Goal: Find specific fact: Find specific fact

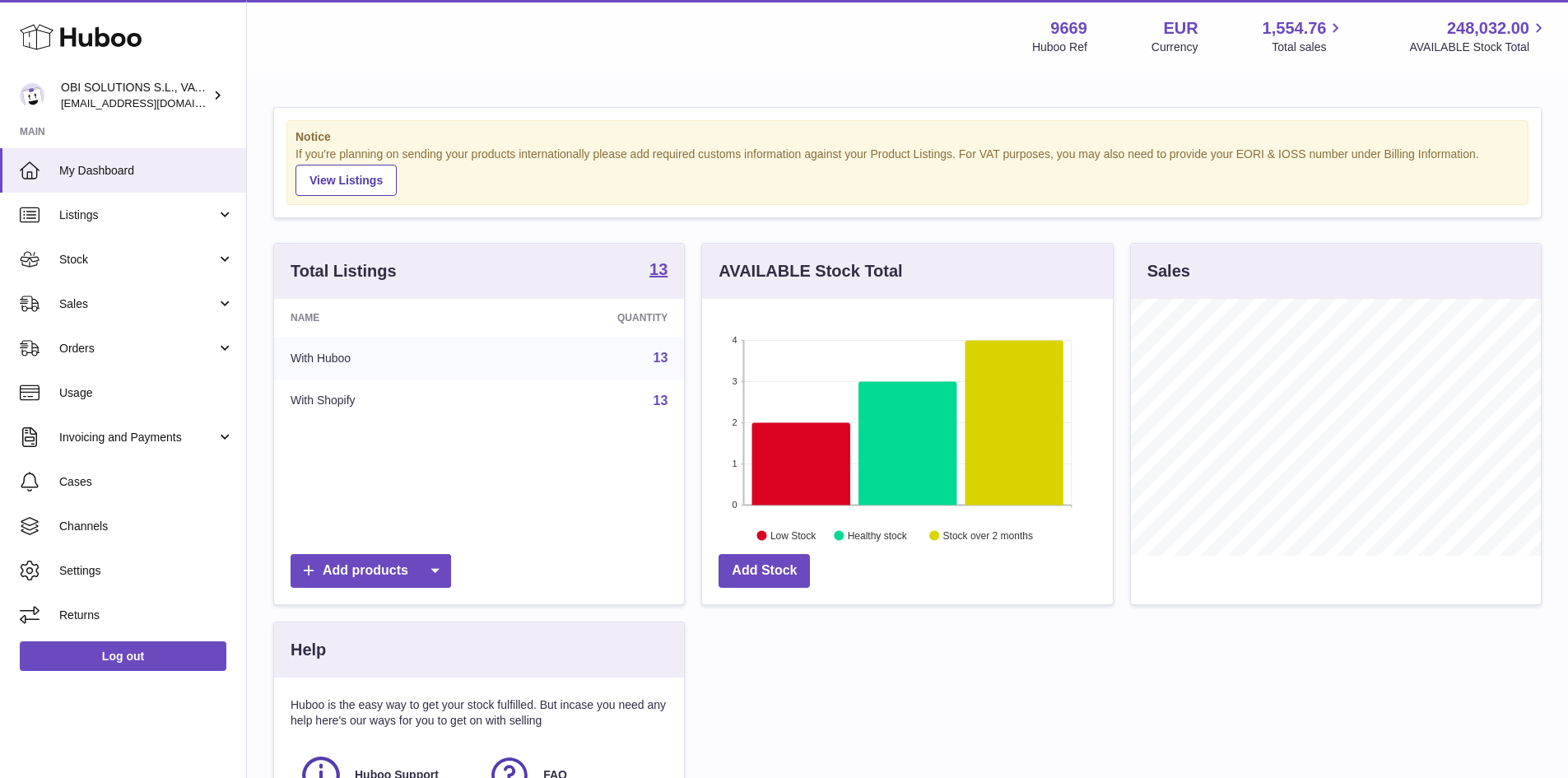
scroll to position [257, 411]
click at [660, 357] on link "13" at bounding box center [660, 358] width 15 height 14
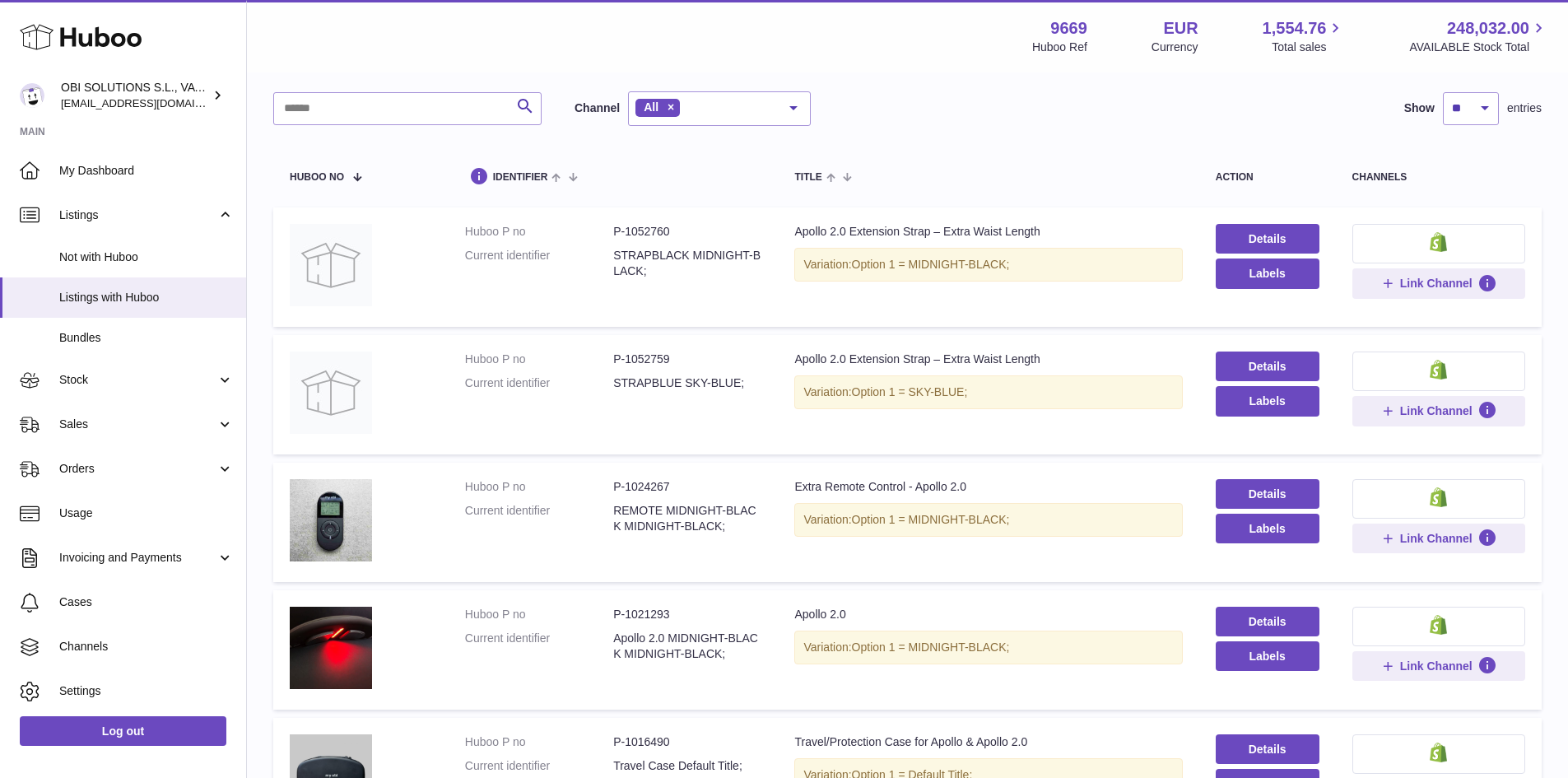
scroll to position [56, 0]
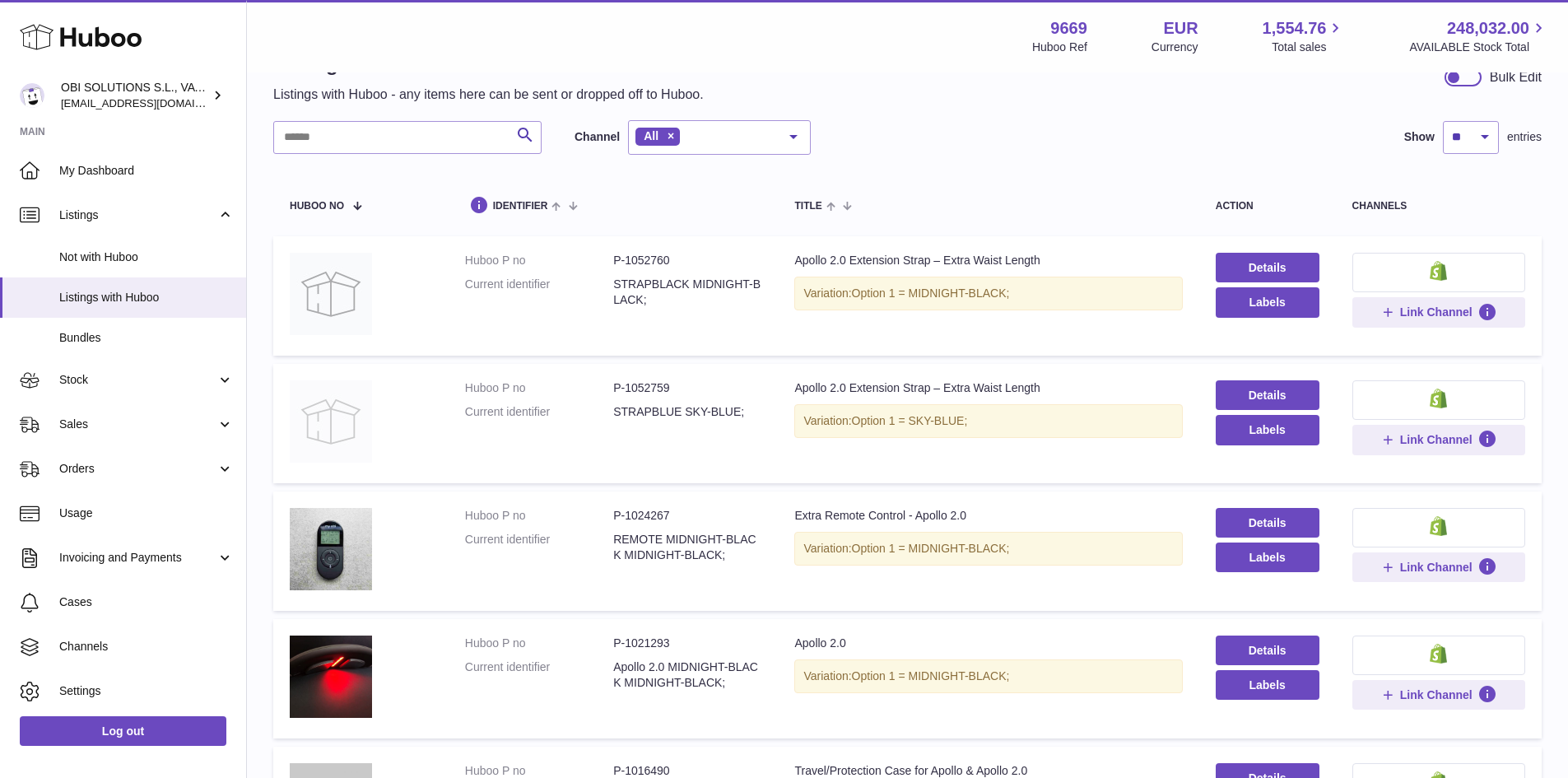
click at [342, 418] on img at bounding box center [332, 422] width 83 height 83
drag, startPoint x: 624, startPoint y: 258, endPoint x: 668, endPoint y: 257, distance: 44.0
click at [668, 257] on dd "P-1052760" at bounding box center [687, 260] width 149 height 16
copy dd "1052760"
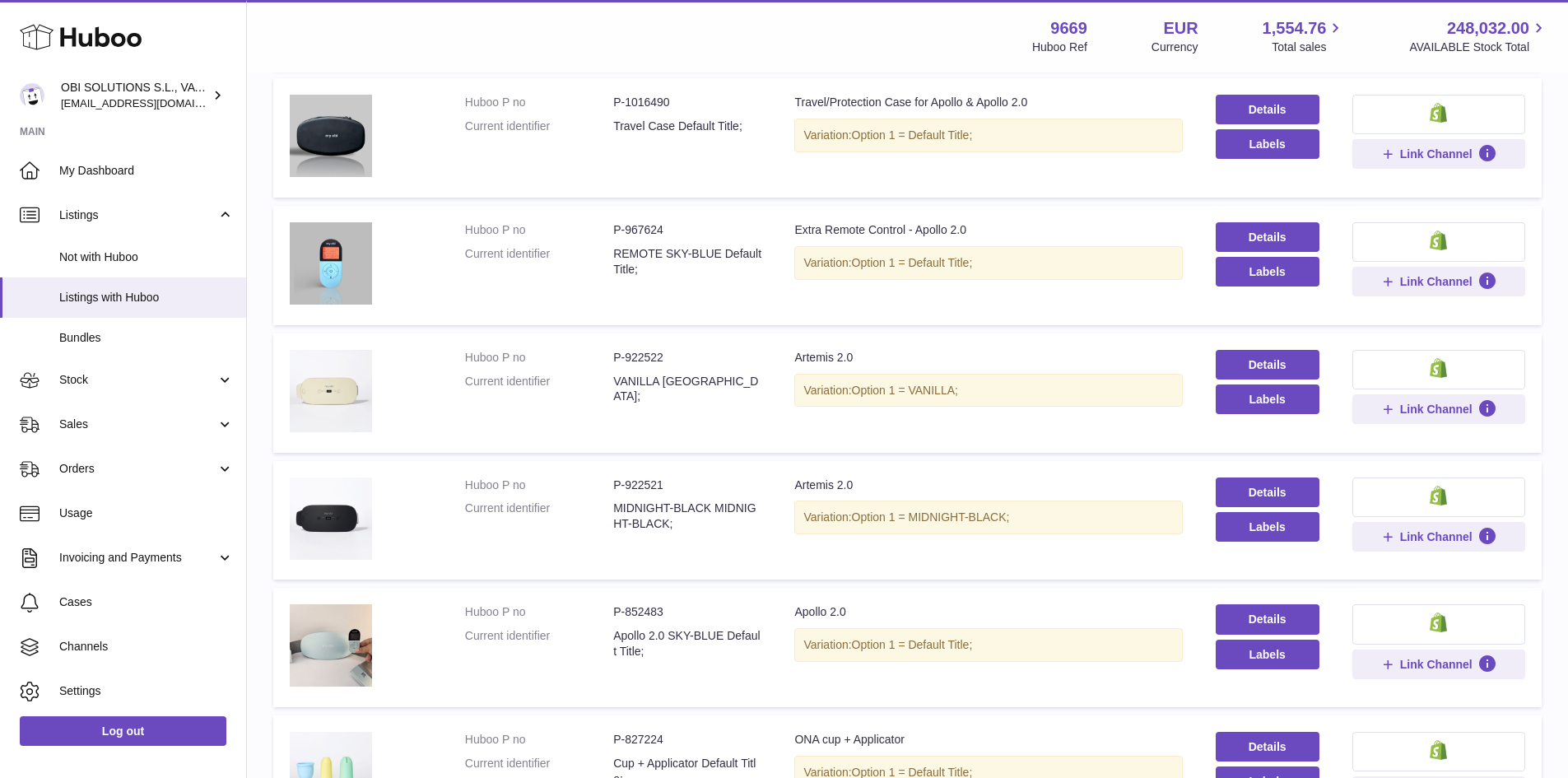
scroll to position [715, 0]
